Goal: Information Seeking & Learning: Stay updated

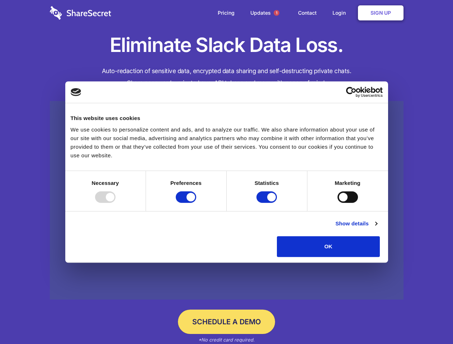
click at [116, 203] on div at bounding box center [105, 197] width 20 height 11
click at [196, 203] on input "Preferences" at bounding box center [186, 197] width 20 height 11
checkbox input "false"
click at [268, 203] on input "Statistics" at bounding box center [267, 197] width 20 height 11
checkbox input "false"
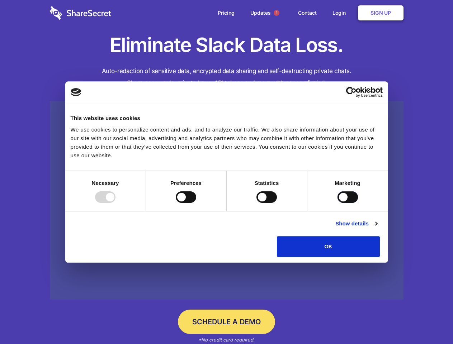
click at [338, 203] on input "Marketing" at bounding box center [348, 197] width 20 height 11
checkbox input "true"
click at [377, 228] on link "Show details" at bounding box center [356, 224] width 42 height 9
click at [0, 0] on div "Necessary cookies help make a website usable by enabling basic functions like p…" at bounding box center [0, 0] width 0 height 0
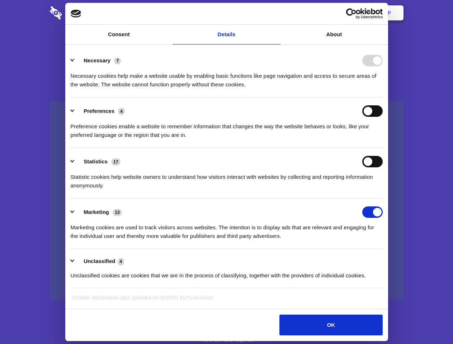
click at [276, 13] on span "1" at bounding box center [277, 13] width 6 height 6
